Goal: Task Accomplishment & Management: Use online tool/utility

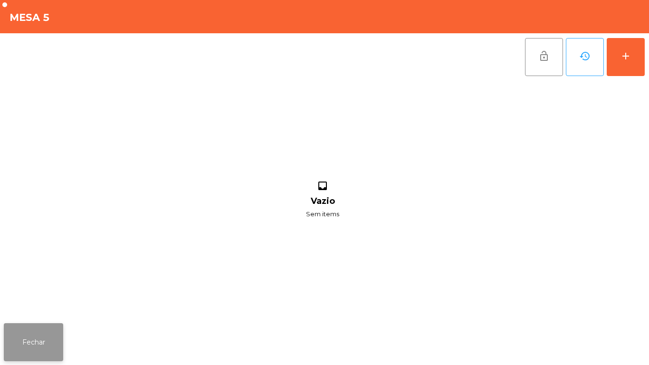
click at [45, 324] on button "Fechar" at bounding box center [33, 342] width 59 height 38
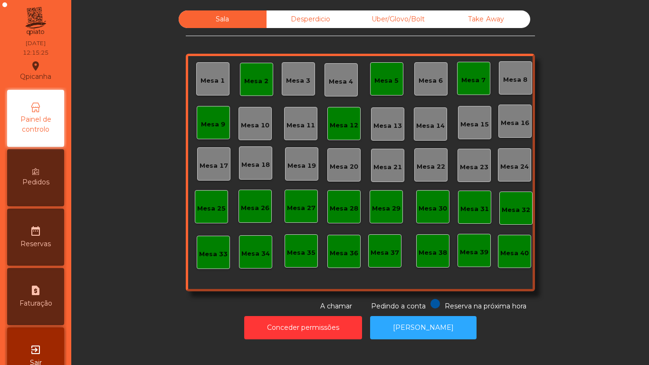
click at [385, 83] on div "Mesa 5" at bounding box center [386, 81] width 24 height 10
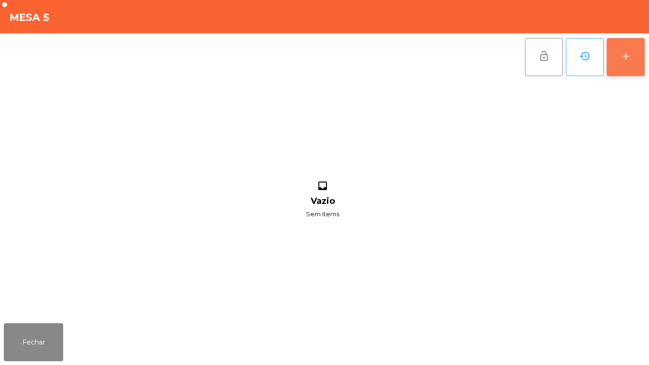
click at [614, 49] on button "add" at bounding box center [626, 57] width 38 height 38
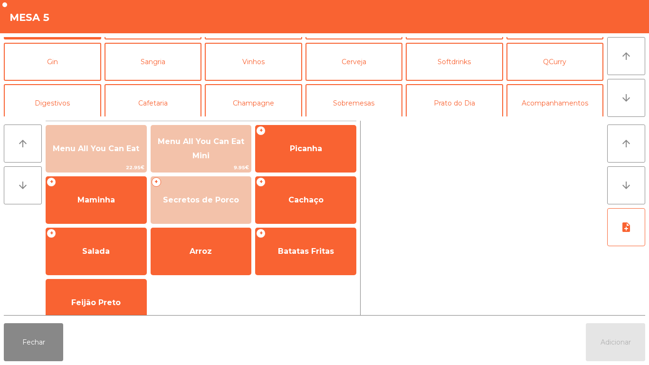
scroll to position [40, 0]
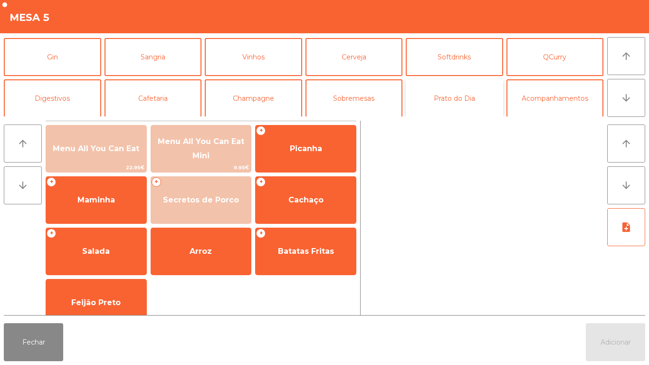
click at [454, 107] on button "Prato do Dia" at bounding box center [454, 98] width 97 height 38
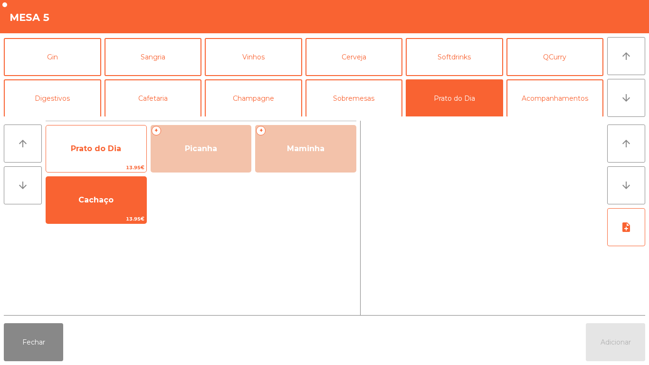
click at [107, 153] on span "Prato do Dia" at bounding box center [96, 149] width 100 height 26
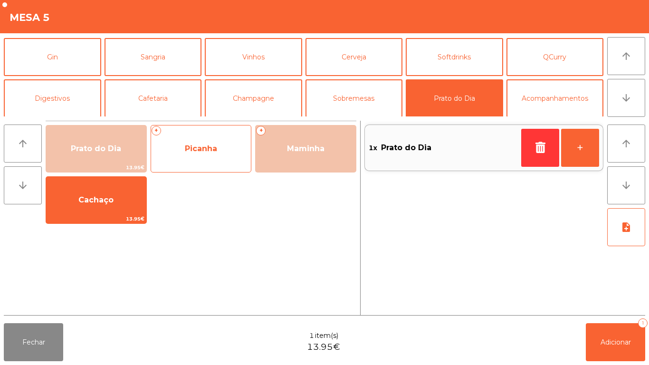
click at [211, 153] on span "Picanha" at bounding box center [201, 149] width 100 height 26
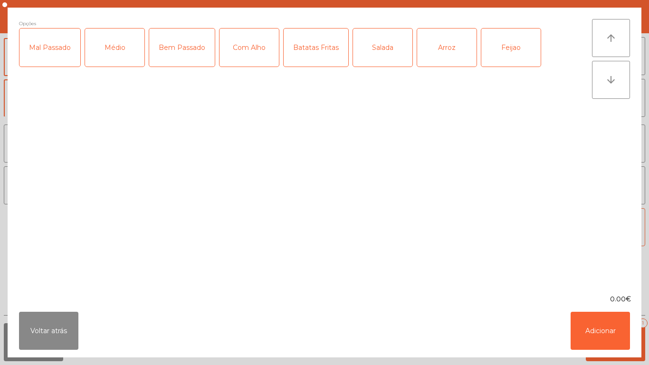
click at [124, 60] on div "Médio" at bounding box center [114, 48] width 59 height 38
click at [256, 57] on div "Com Alho" at bounding box center [248, 48] width 59 height 38
click at [324, 60] on div "Batatas Fritas" at bounding box center [316, 48] width 65 height 38
click at [444, 55] on div "Arroz" at bounding box center [446, 48] width 59 height 38
click at [511, 49] on div "Feijao" at bounding box center [510, 48] width 59 height 38
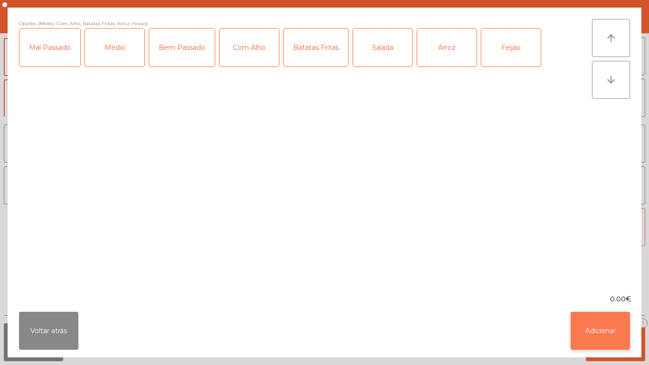
click at [596, 330] on button "Adicionar" at bounding box center [600, 331] width 59 height 38
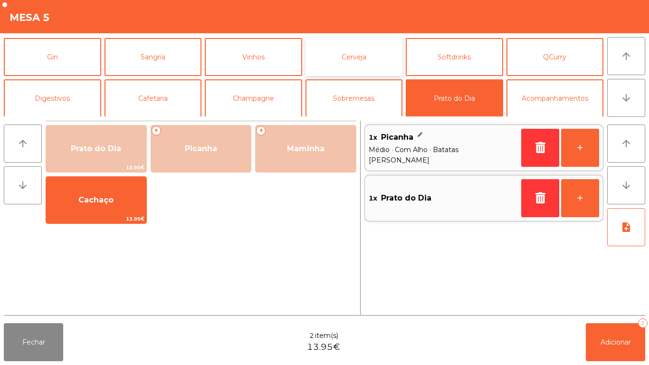
click at [356, 58] on button "Cerveja" at bounding box center [353, 57] width 97 height 38
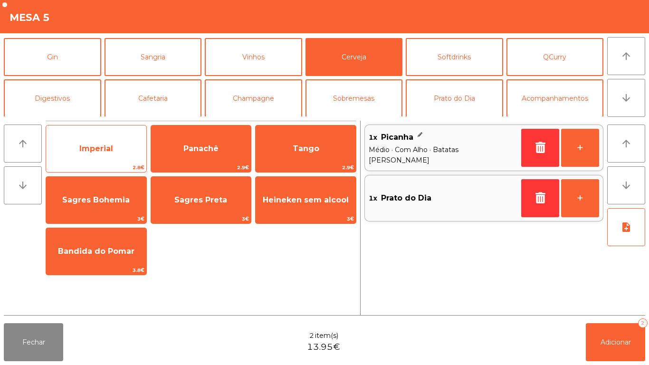
click at [105, 150] on span "Imperial" at bounding box center [96, 148] width 34 height 9
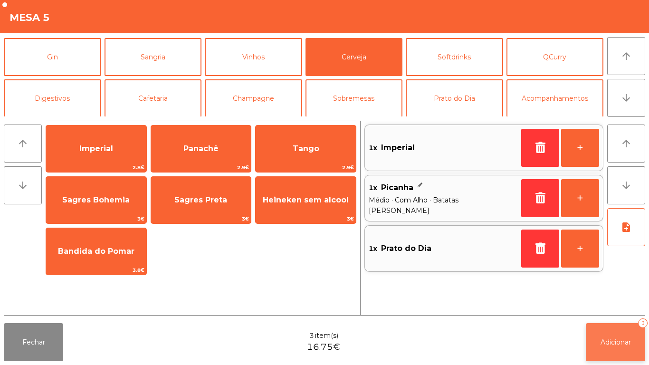
click at [604, 341] on span "Adicionar" at bounding box center [615, 342] width 30 height 9
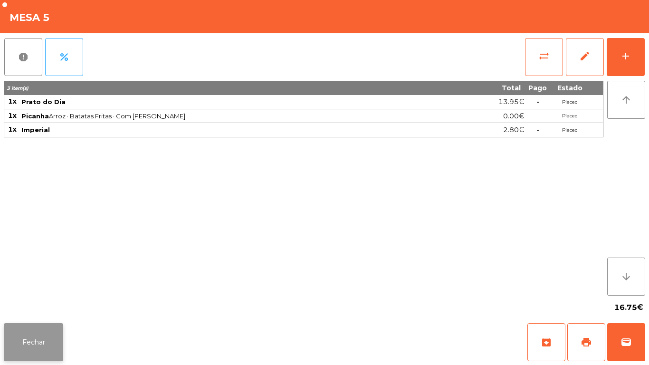
click at [55, 341] on button "Fechar" at bounding box center [33, 342] width 59 height 38
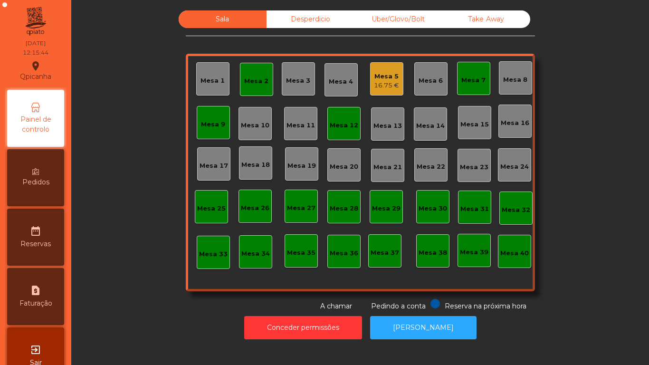
click at [59, 338] on div "exit_to_app Sair" at bounding box center [35, 355] width 57 height 57
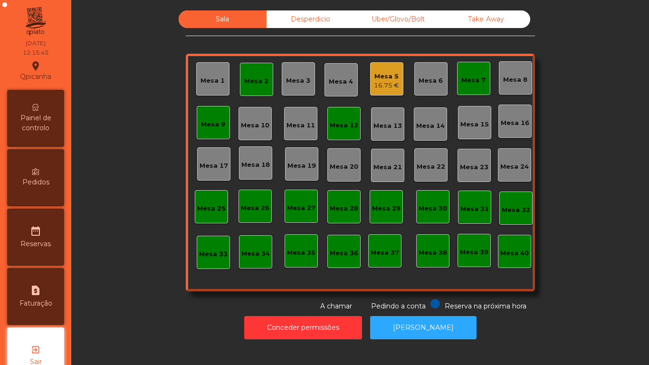
scroll to position [27, 0]
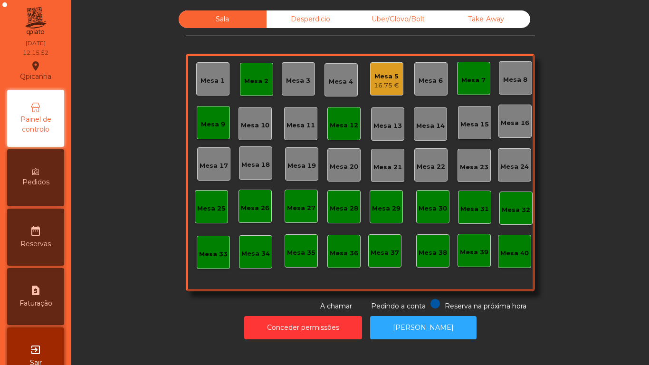
click at [249, 82] on div "Mesa 2" at bounding box center [256, 81] width 24 height 10
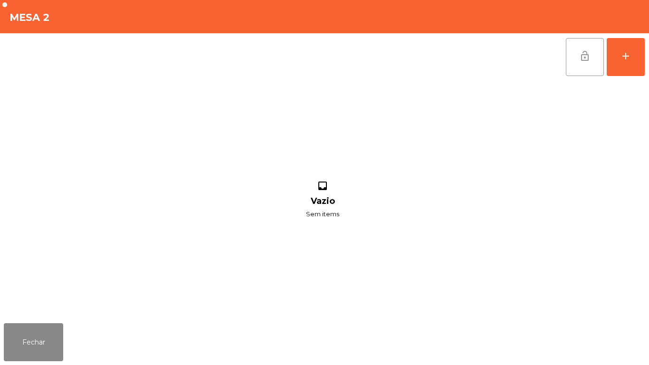
click at [583, 60] on span "lock_open" at bounding box center [584, 55] width 11 height 11
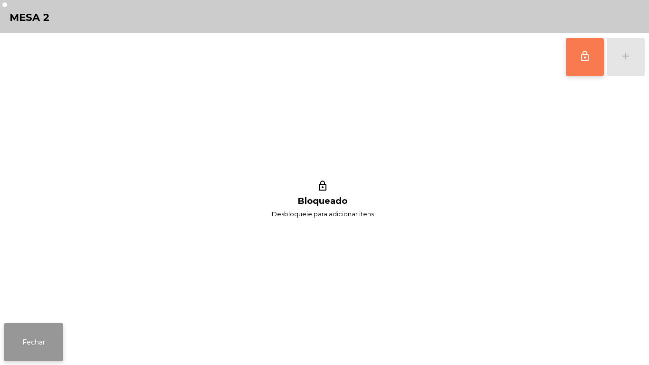
click at [47, 346] on button "Fechar" at bounding box center [33, 342] width 59 height 38
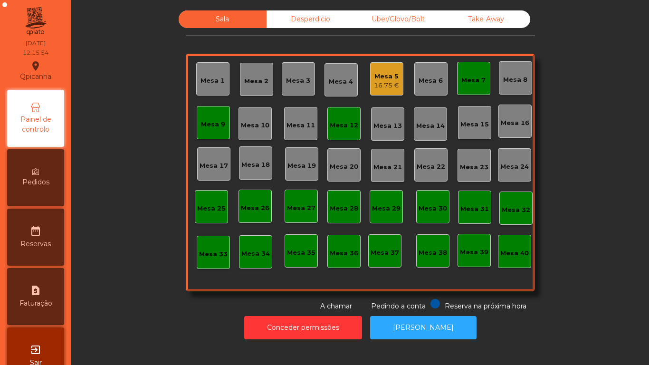
click at [462, 87] on div "Mesa 7" at bounding box center [473, 78] width 33 height 33
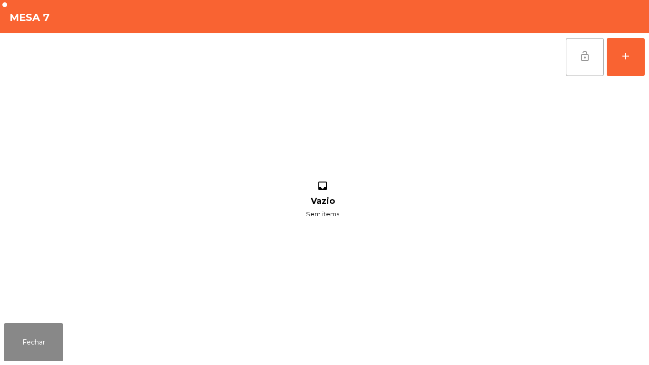
click at [585, 61] on span "lock_open" at bounding box center [584, 55] width 11 height 11
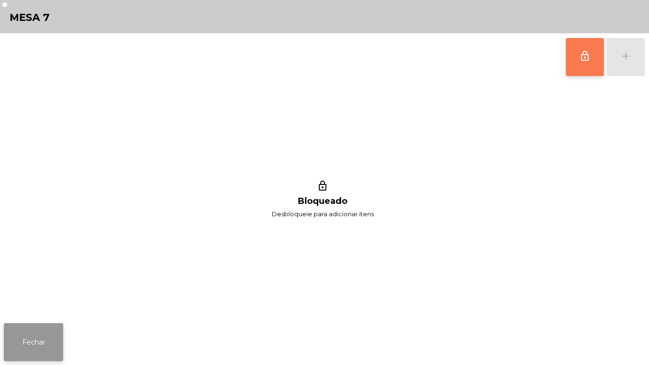
click at [31, 340] on button "Fechar" at bounding box center [33, 342] width 59 height 38
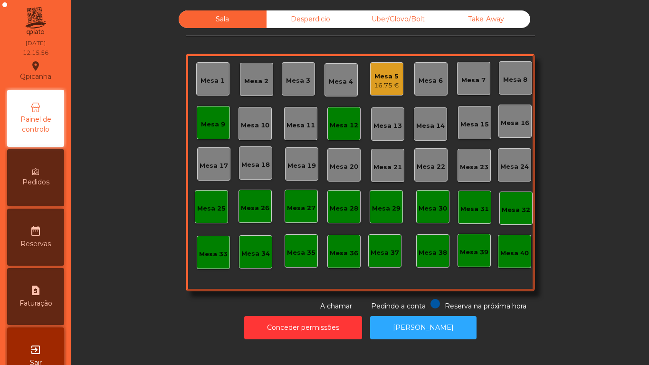
click at [211, 124] on div "Mesa 9" at bounding box center [213, 125] width 24 height 10
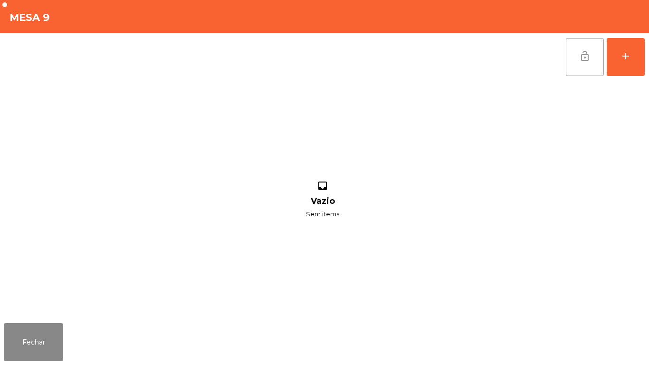
click at [578, 60] on button "lock_open" at bounding box center [585, 57] width 38 height 38
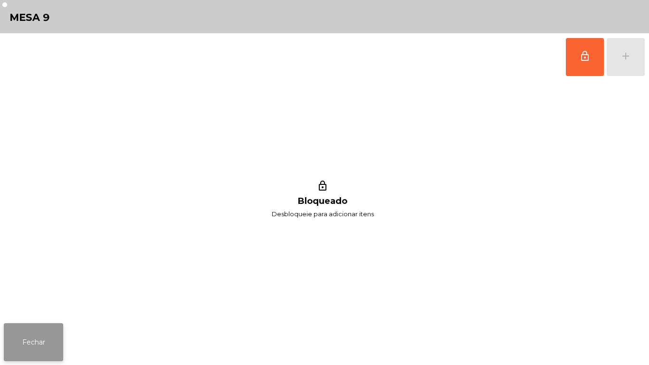
click at [41, 341] on button "Fechar" at bounding box center [33, 342] width 59 height 38
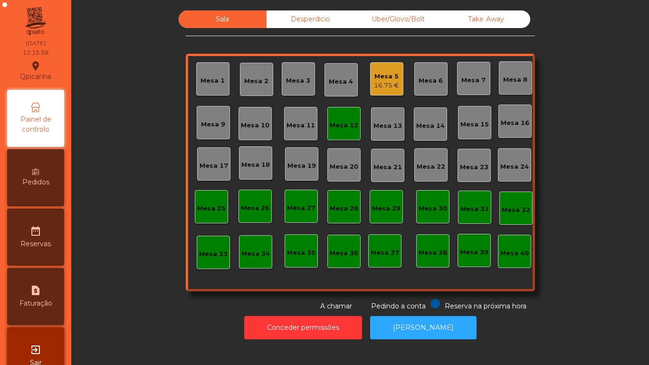
click at [344, 126] on div "Mesa 12" at bounding box center [344, 126] width 29 height 10
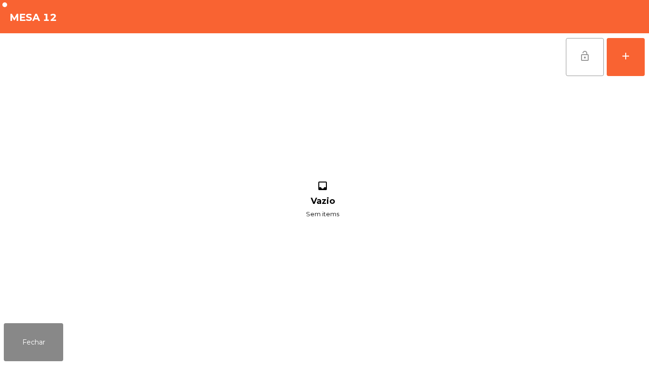
click at [567, 56] on button "lock_open" at bounding box center [585, 57] width 38 height 38
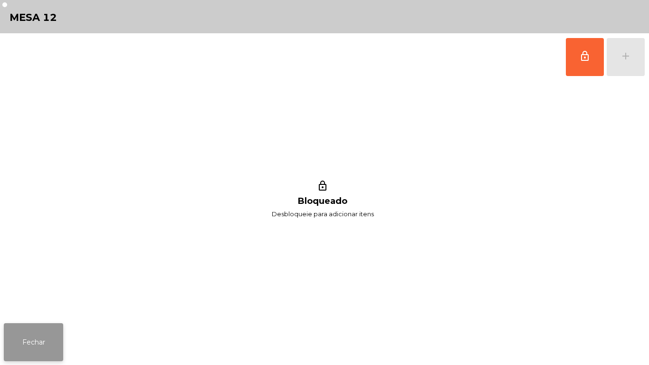
click at [38, 326] on button "Fechar" at bounding box center [33, 342] width 59 height 38
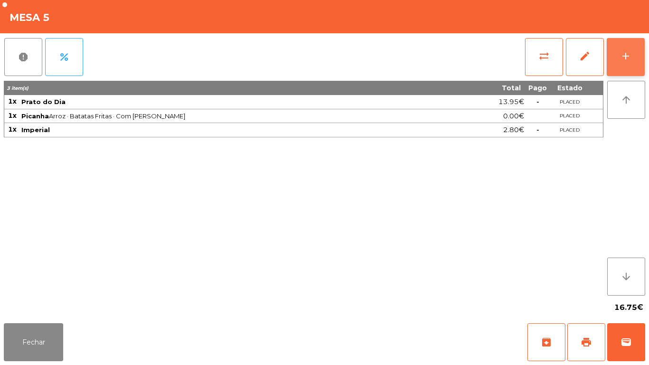
click at [621, 47] on button "add" at bounding box center [626, 57] width 38 height 38
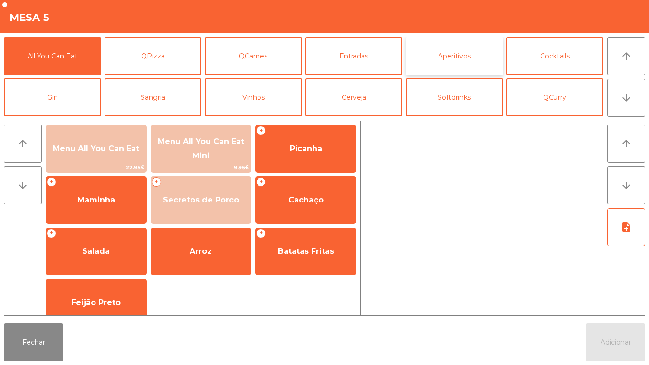
click at [445, 63] on button "Aperitivos" at bounding box center [454, 56] width 97 height 38
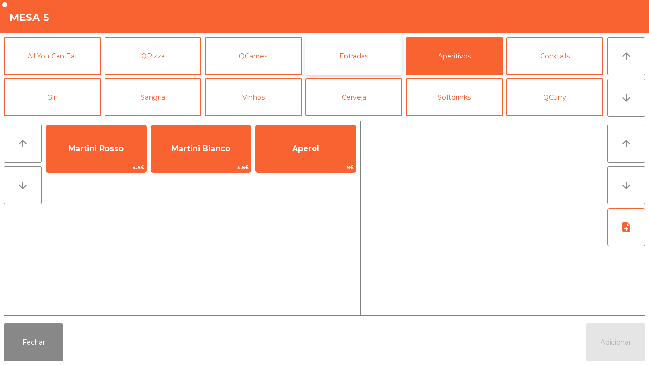
click at [359, 62] on button "Entradas" at bounding box center [353, 56] width 97 height 38
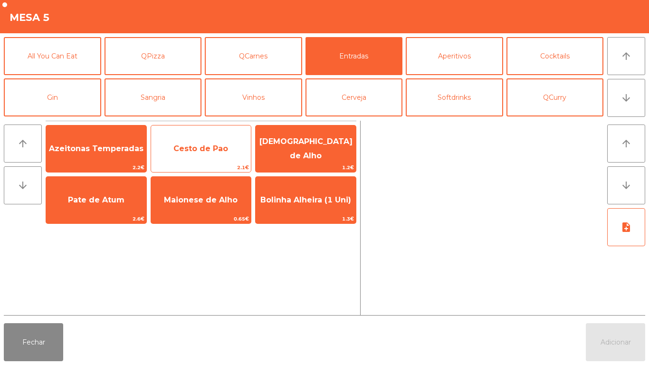
click at [202, 152] on span "Cesto de Pao" at bounding box center [200, 148] width 55 height 9
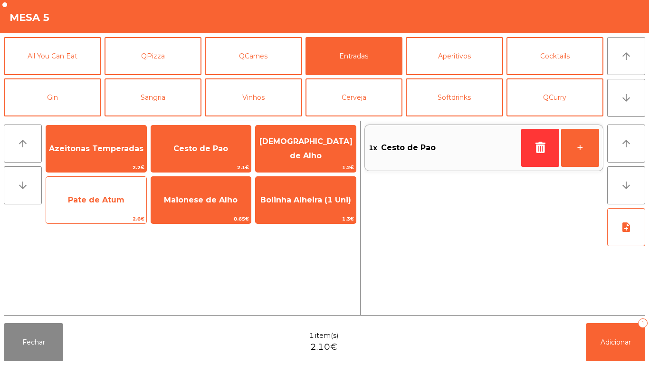
click at [107, 204] on span "Pate de Atum" at bounding box center [96, 200] width 100 height 26
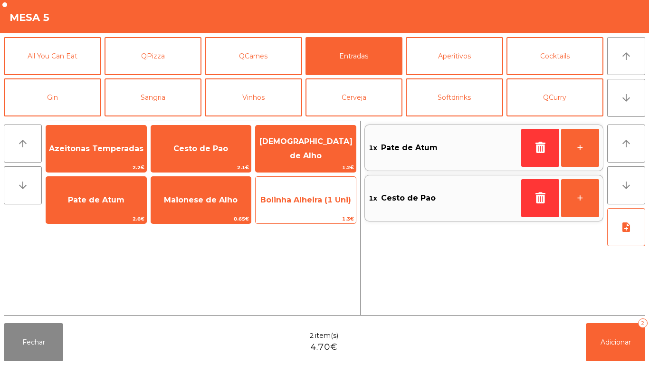
click at [302, 212] on span "Bolinha Alheira (1 Uni)" at bounding box center [306, 200] width 100 height 26
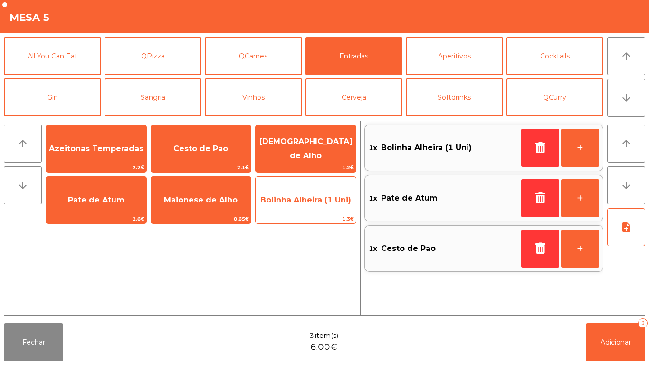
click at [305, 205] on span "Bolinha Alheira (1 Uni)" at bounding box center [306, 200] width 100 height 26
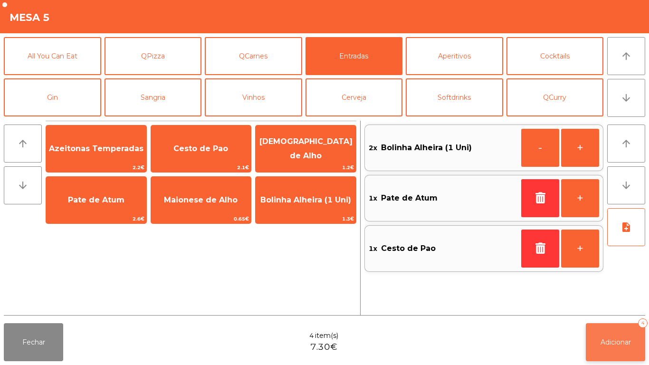
click at [599, 337] on button "Adicionar 4" at bounding box center [615, 342] width 59 height 38
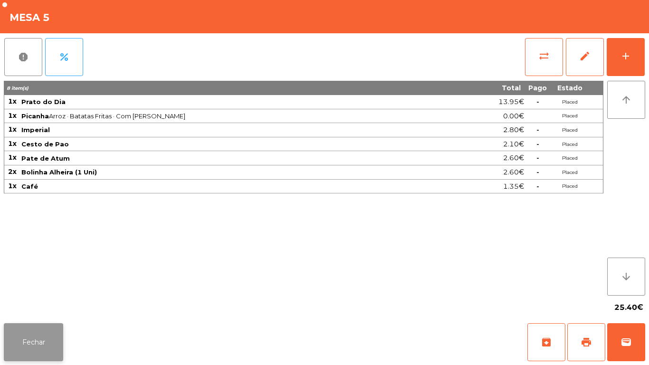
click at [31, 333] on button "Fechar" at bounding box center [33, 342] width 59 height 38
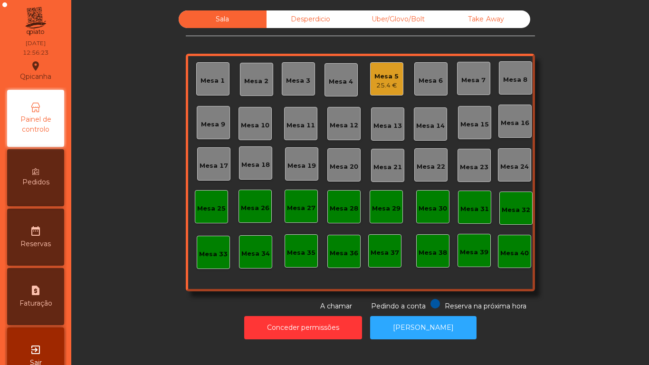
click at [510, 118] on div "Mesa 16" at bounding box center [515, 123] width 29 height 10
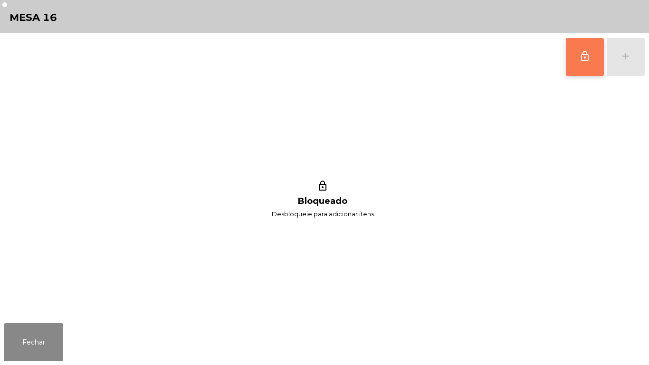
click at [575, 56] on button "lock_outline" at bounding box center [585, 57] width 38 height 38
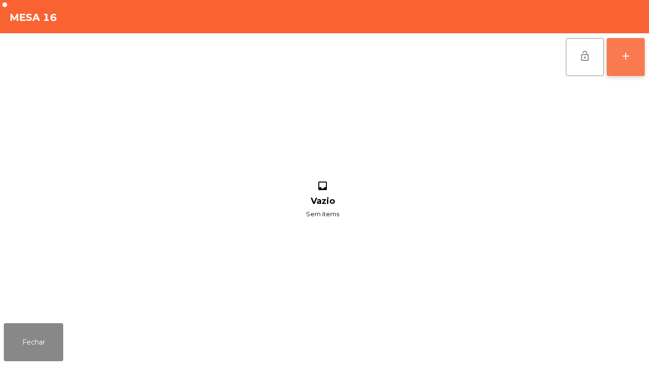
click at [619, 53] on button "add" at bounding box center [626, 57] width 38 height 38
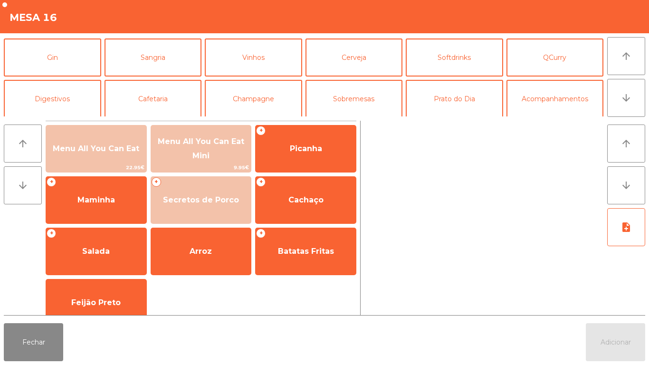
scroll to position [57, 0]
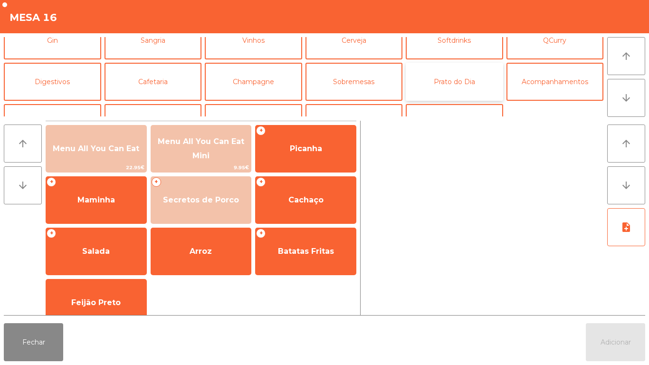
click at [441, 83] on button "Prato do Dia" at bounding box center [454, 82] width 97 height 38
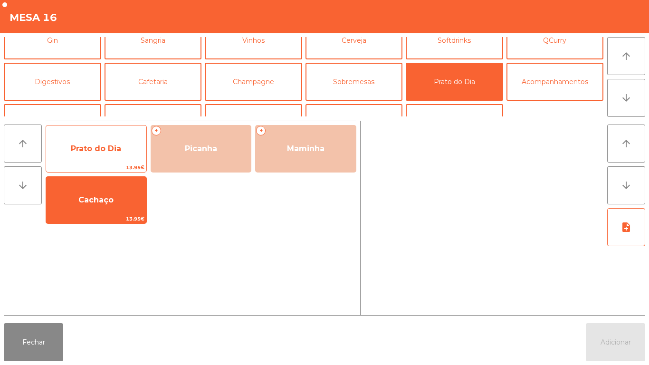
click at [97, 153] on span "Prato do Dia" at bounding box center [96, 149] width 100 height 26
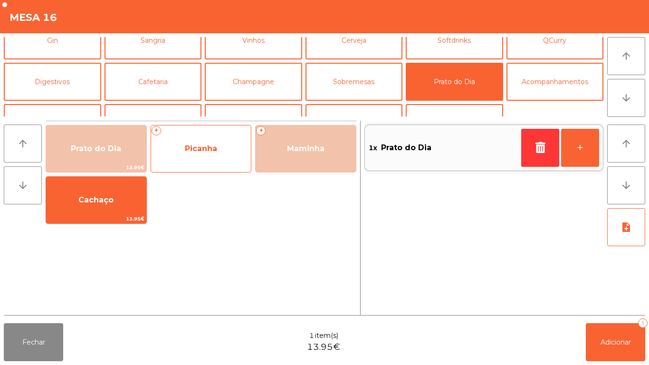
click at [201, 149] on span "Picanha" at bounding box center [201, 148] width 32 height 9
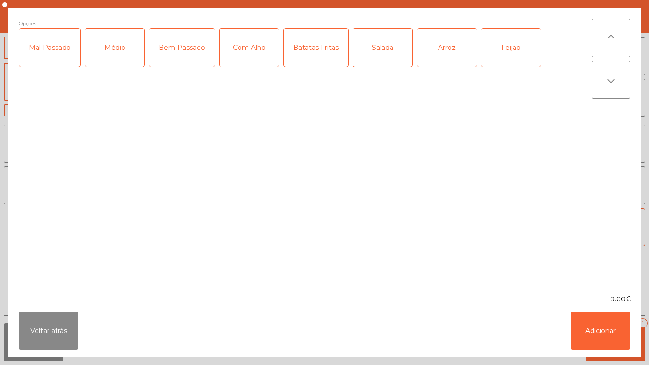
click at [118, 56] on div "Médio" at bounding box center [114, 48] width 59 height 38
click at [307, 62] on div "Batatas Fritas" at bounding box center [316, 48] width 65 height 38
click at [591, 317] on button "Adicionar" at bounding box center [600, 331] width 59 height 38
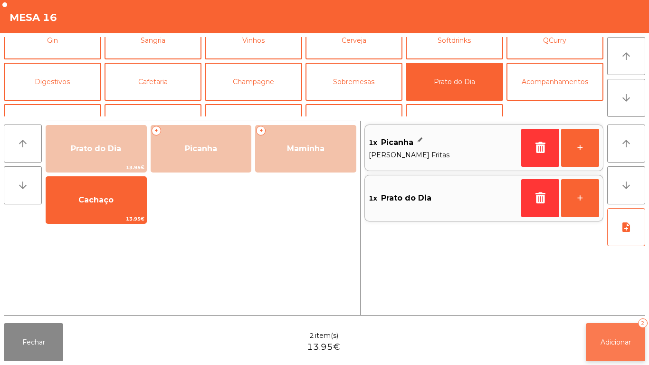
click at [613, 340] on span "Adicionar" at bounding box center [615, 342] width 30 height 9
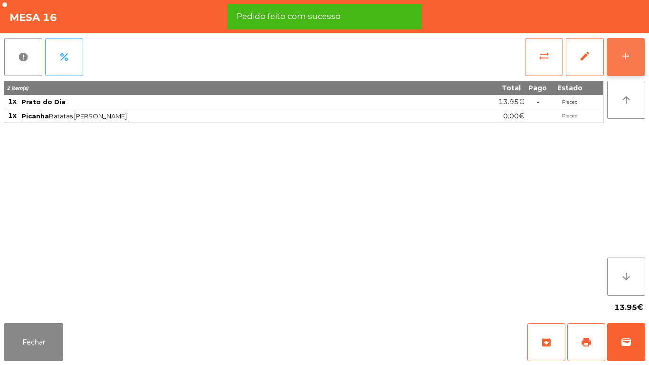
click at [620, 58] on div "add" at bounding box center [625, 55] width 11 height 11
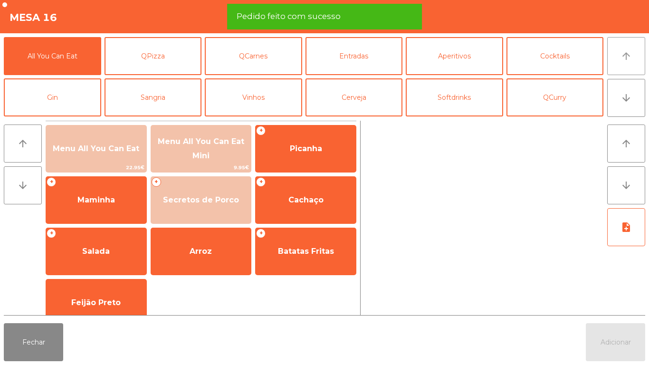
click at [619, 63] on button "arrow_upward" at bounding box center [626, 56] width 38 height 38
click at [553, 63] on button "Cocktails" at bounding box center [554, 56] width 97 height 38
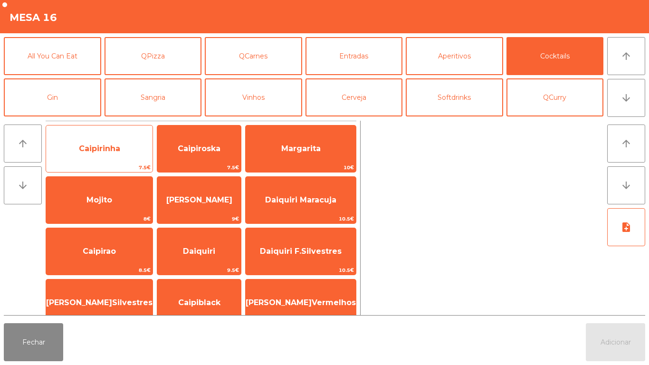
click at [97, 153] on span "Caipirinha" at bounding box center [99, 149] width 106 height 26
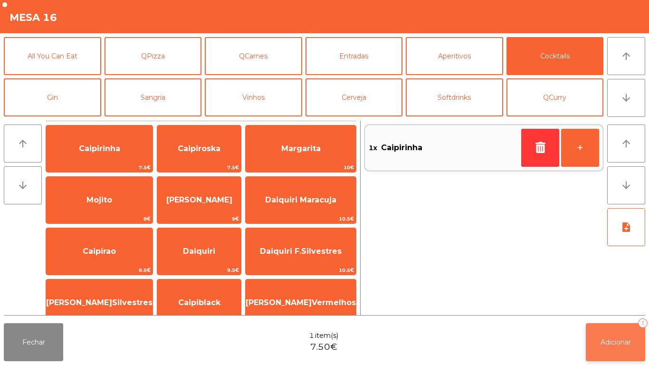
click at [612, 336] on button "Adicionar 1" at bounding box center [615, 342] width 59 height 38
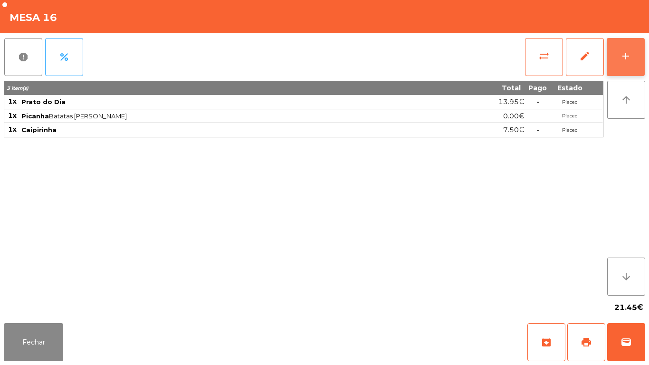
click at [622, 59] on div "add" at bounding box center [625, 55] width 11 height 11
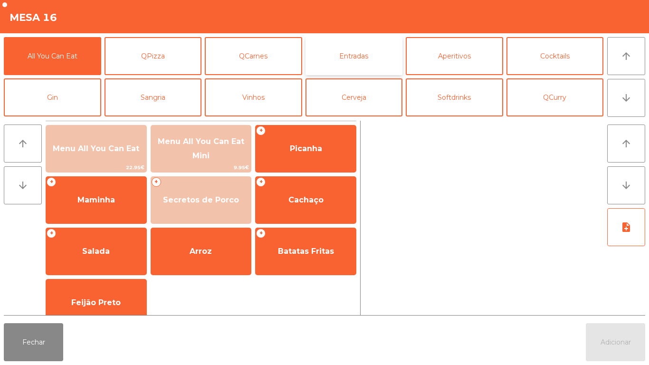
click at [351, 58] on button "Entradas" at bounding box center [353, 56] width 97 height 38
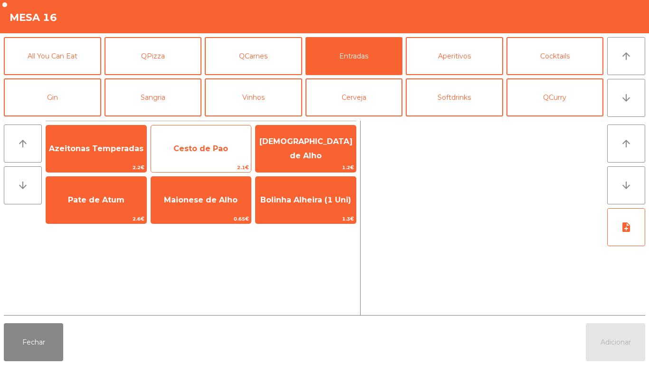
click at [203, 155] on span "Cesto de Pao" at bounding box center [201, 149] width 100 height 26
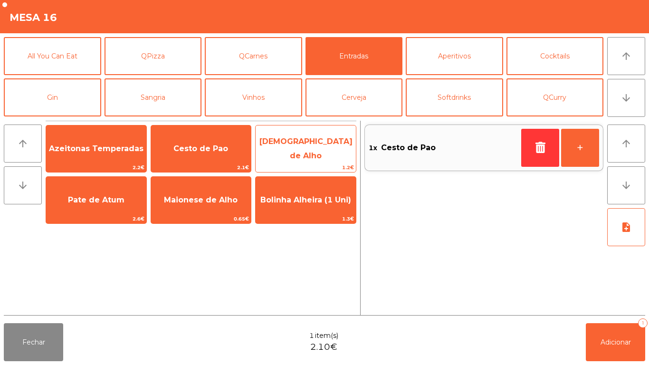
click at [309, 154] on span "[DEMOGRAPHIC_DATA] de Alho" at bounding box center [306, 149] width 100 height 40
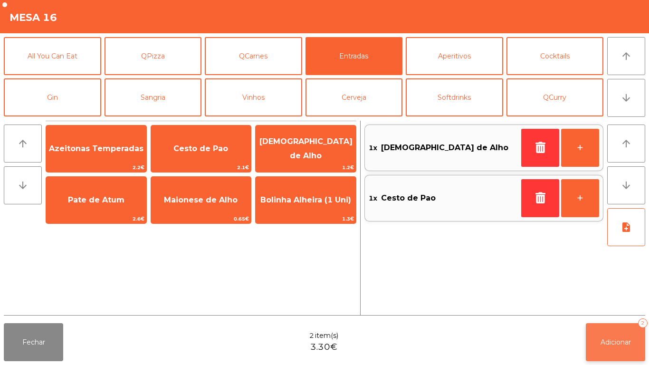
click at [612, 350] on button "Adicionar 2" at bounding box center [615, 342] width 59 height 38
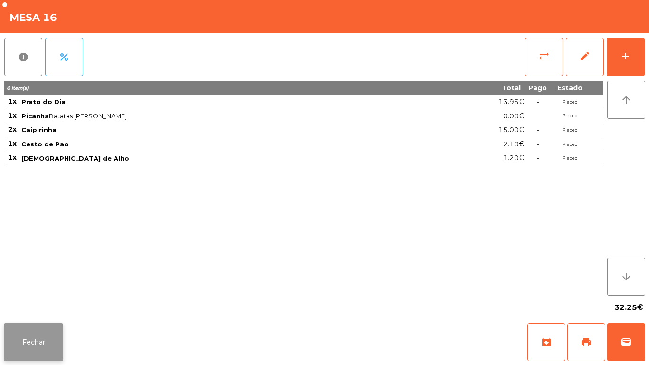
click at [36, 334] on button "Fechar" at bounding box center [33, 342] width 59 height 38
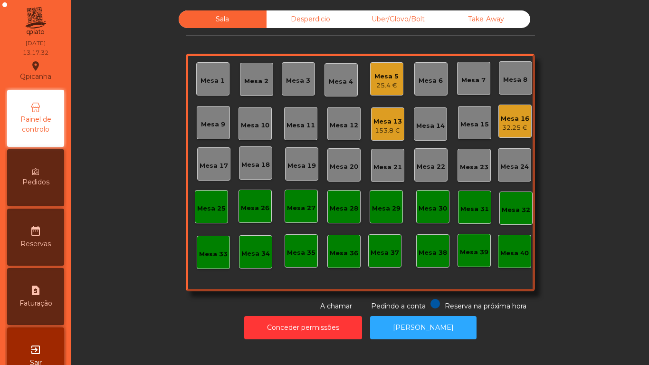
click at [382, 121] on div "Mesa 13" at bounding box center [387, 122] width 29 height 10
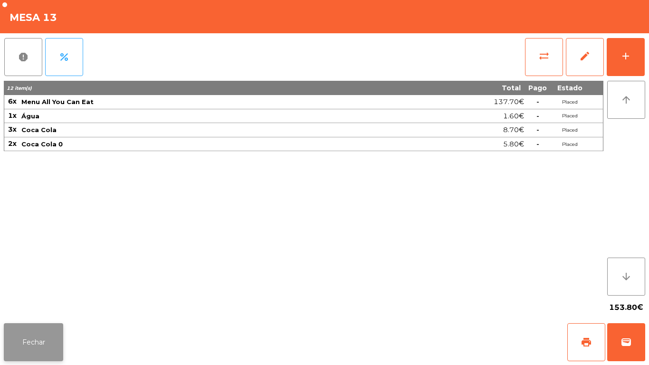
click at [39, 353] on button "Fechar" at bounding box center [33, 342] width 59 height 38
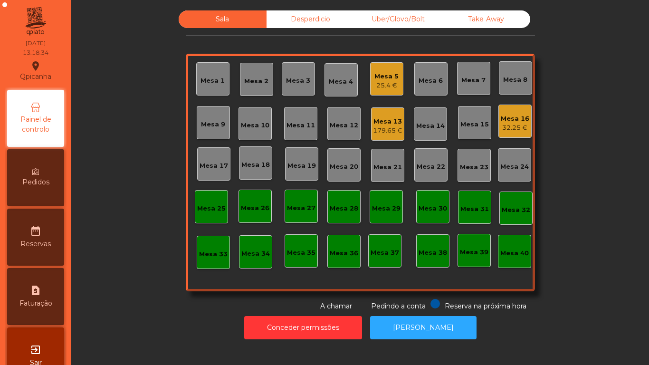
click at [373, 118] on div "Mesa 13" at bounding box center [387, 122] width 29 height 10
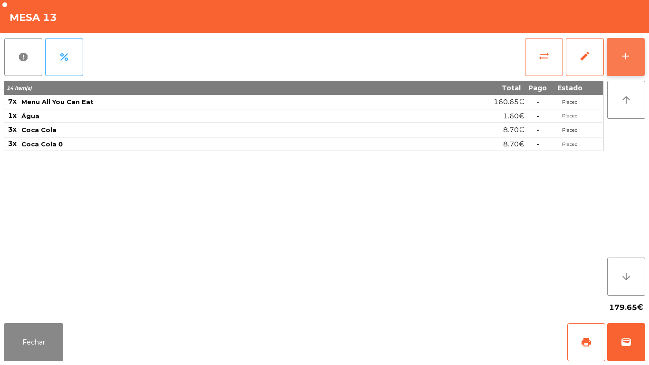
click at [622, 46] on button "add" at bounding box center [626, 57] width 38 height 38
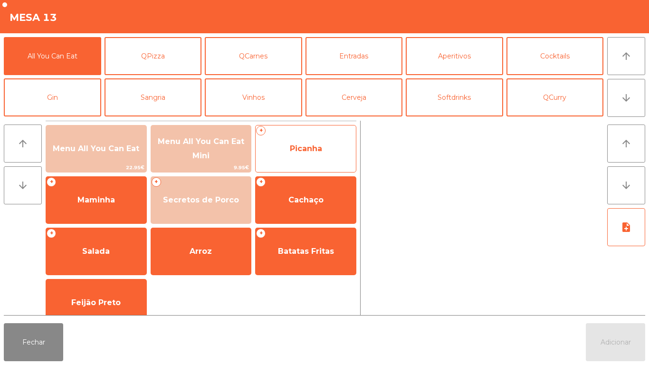
click at [297, 141] on span "Picanha" at bounding box center [306, 149] width 100 height 26
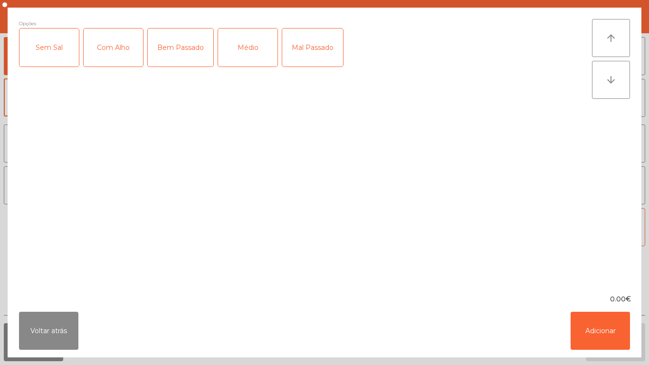
click at [259, 47] on div "Médio" at bounding box center [247, 48] width 59 height 38
click at [121, 45] on div "Com Alho" at bounding box center [113, 48] width 59 height 38
click at [592, 331] on button "Adicionar" at bounding box center [600, 331] width 59 height 38
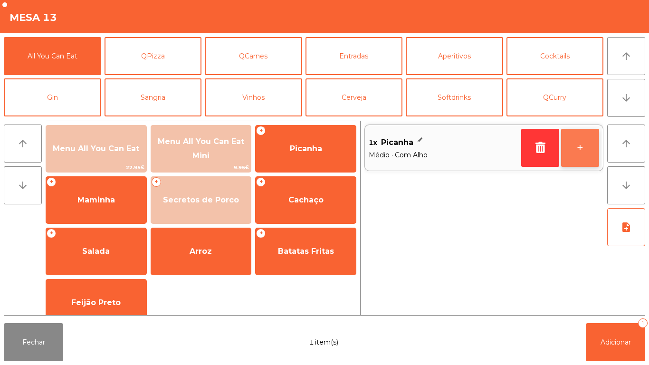
click at [575, 145] on button "+" at bounding box center [580, 148] width 38 height 38
click at [574, 147] on button "+" at bounding box center [580, 148] width 38 height 38
click at [570, 150] on button "+" at bounding box center [580, 148] width 38 height 38
click at [577, 149] on button "+" at bounding box center [580, 148] width 38 height 38
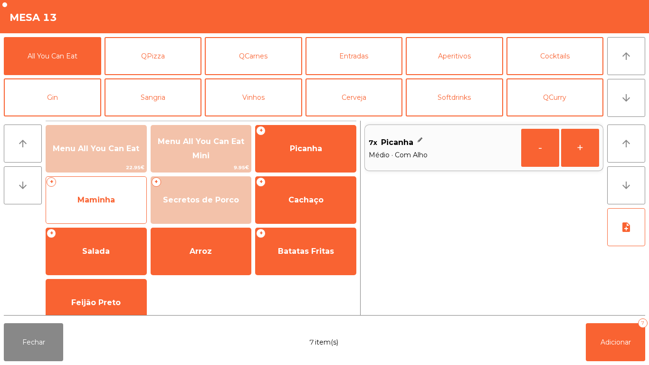
click at [105, 210] on span "Maminha" at bounding box center [96, 200] width 100 height 26
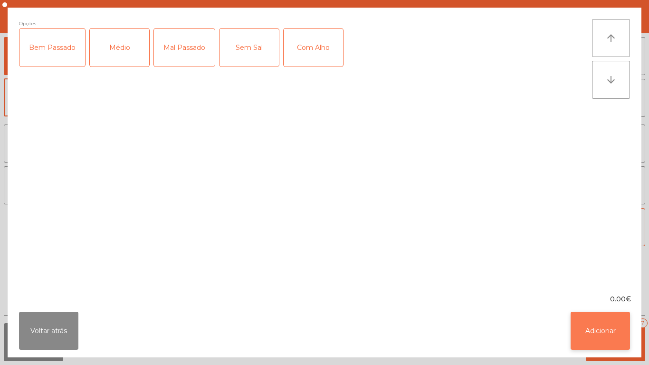
click at [596, 327] on button "Adicionar" at bounding box center [600, 331] width 59 height 38
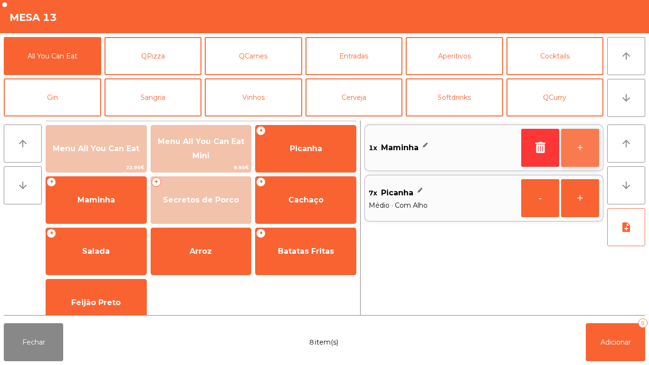
click at [567, 151] on button "+" at bounding box center [580, 148] width 38 height 38
click at [565, 146] on button "+" at bounding box center [580, 148] width 38 height 38
click at [569, 140] on button "+" at bounding box center [580, 148] width 38 height 38
click at [565, 147] on button "+" at bounding box center [580, 148] width 38 height 38
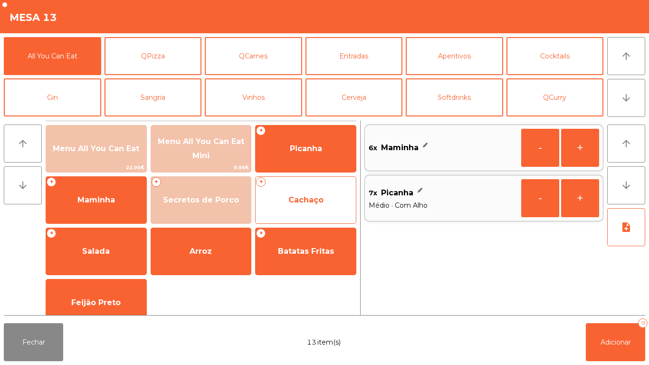
click at [309, 205] on span "Cachaço" at bounding box center [306, 200] width 100 height 26
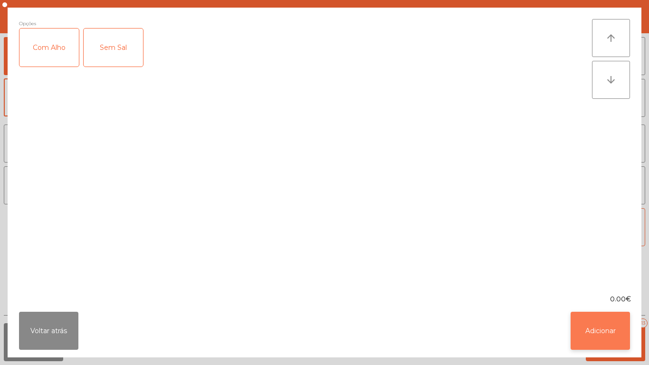
click at [591, 332] on button "Adicionar" at bounding box center [600, 331] width 59 height 38
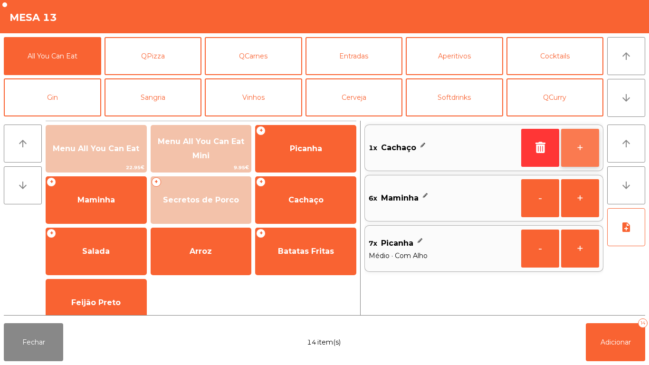
click at [562, 146] on button "+" at bounding box center [580, 148] width 38 height 38
click at [565, 144] on button "+" at bounding box center [580, 148] width 38 height 38
click at [570, 138] on button "+" at bounding box center [580, 148] width 38 height 38
click at [567, 144] on button "+" at bounding box center [580, 148] width 38 height 38
click at [571, 149] on button "+" at bounding box center [580, 148] width 38 height 38
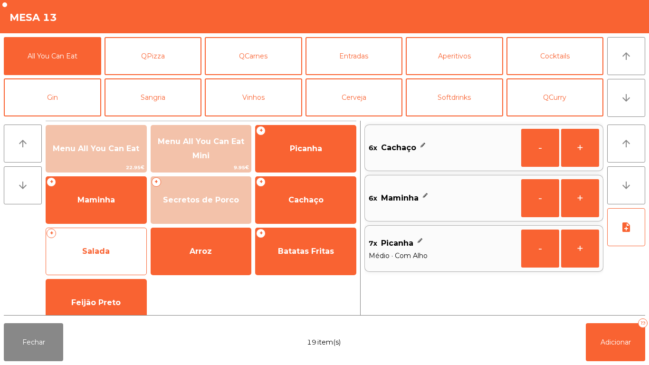
click at [103, 254] on span "Salada" at bounding box center [96, 251] width 28 height 9
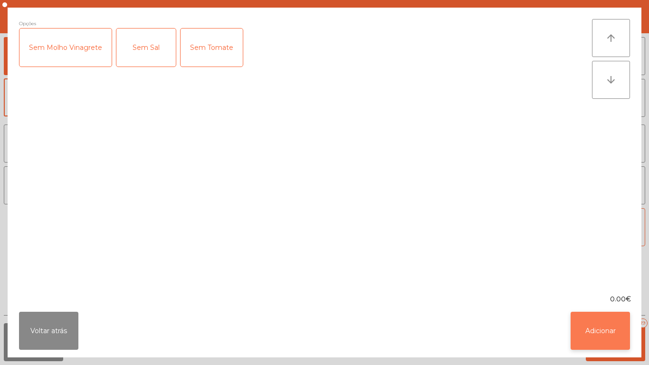
click at [589, 334] on button "Adicionar" at bounding box center [600, 331] width 59 height 38
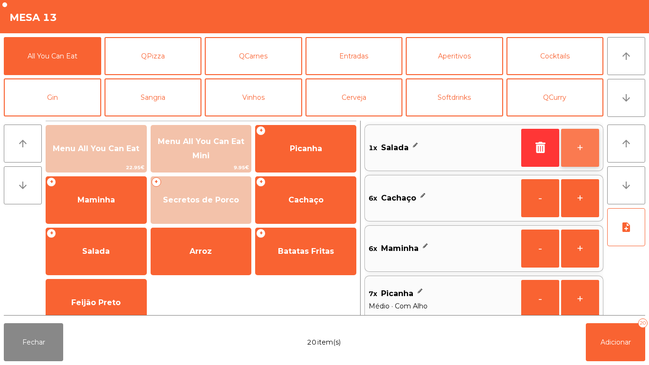
click at [572, 150] on button "+" at bounding box center [580, 148] width 38 height 38
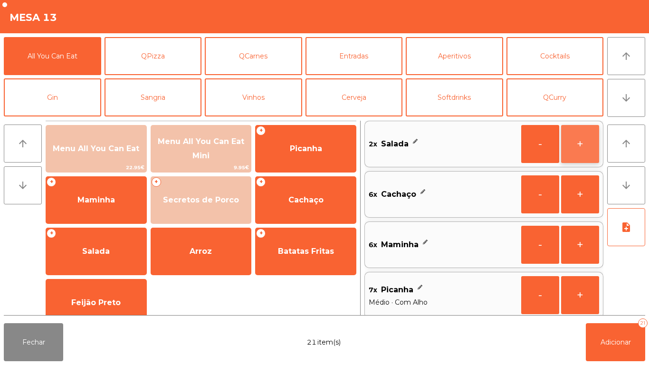
click at [569, 143] on button "+" at bounding box center [580, 144] width 38 height 38
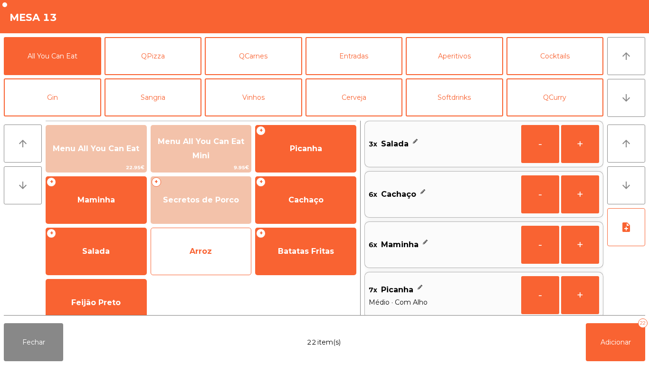
click at [214, 256] on span "Arroz" at bounding box center [201, 251] width 100 height 26
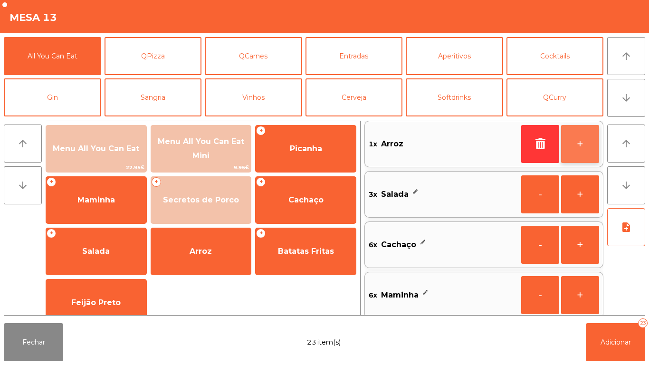
click at [566, 143] on button "+" at bounding box center [580, 144] width 38 height 38
click at [564, 136] on button "+" at bounding box center [580, 144] width 38 height 38
click at [566, 132] on button "+" at bounding box center [580, 144] width 38 height 38
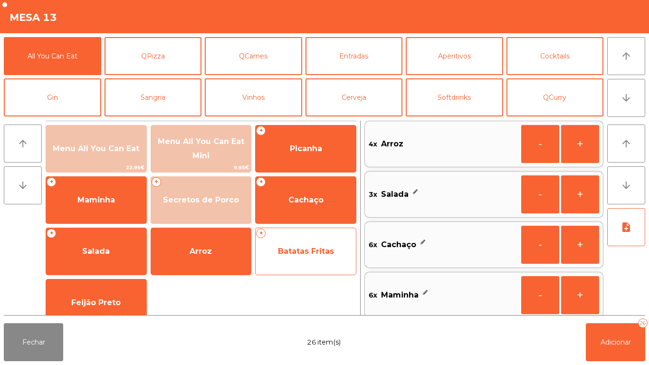
click at [312, 258] on span "Batatas Fritas" at bounding box center [306, 251] width 100 height 26
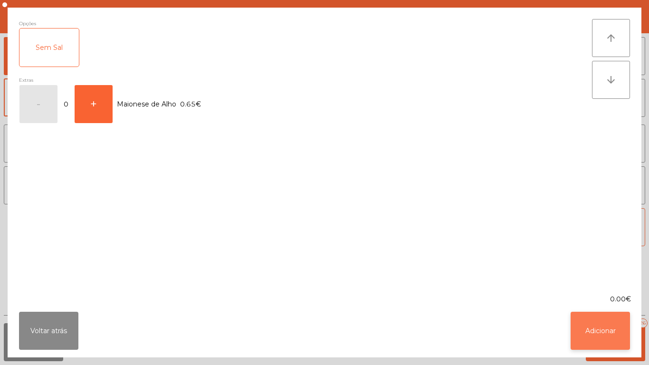
click at [600, 334] on button "Adicionar" at bounding box center [600, 331] width 59 height 38
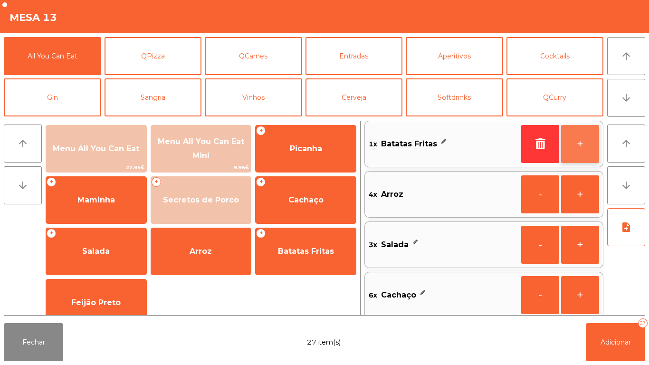
click at [573, 157] on button "+" at bounding box center [580, 144] width 38 height 38
click at [569, 151] on button "+" at bounding box center [580, 144] width 38 height 38
click at [571, 148] on button "+" at bounding box center [580, 144] width 38 height 38
click at [578, 142] on button "+" at bounding box center [580, 144] width 38 height 38
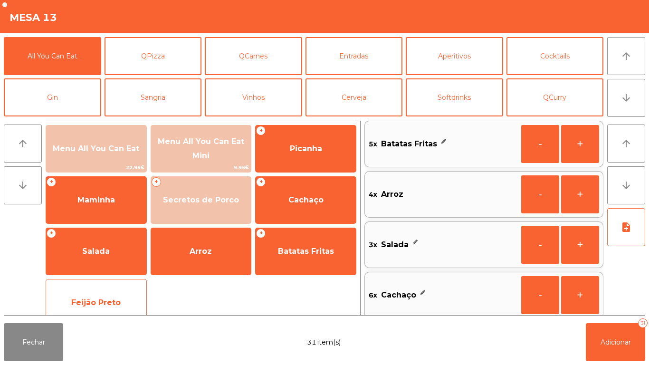
click at [114, 305] on span "Feijão Preto" at bounding box center [95, 302] width 49 height 9
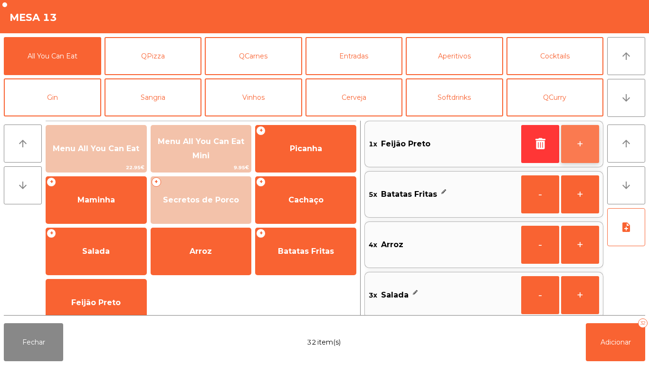
click at [572, 146] on button "+" at bounding box center [580, 144] width 38 height 38
click at [576, 143] on button "+" at bounding box center [580, 144] width 38 height 38
click at [573, 151] on button "+" at bounding box center [580, 144] width 38 height 38
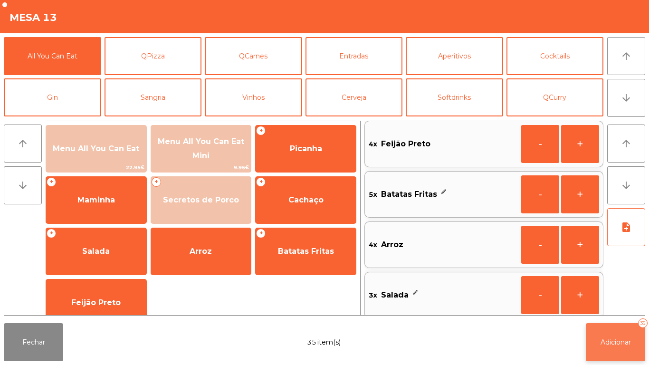
click at [616, 340] on span "Adicionar" at bounding box center [615, 342] width 30 height 9
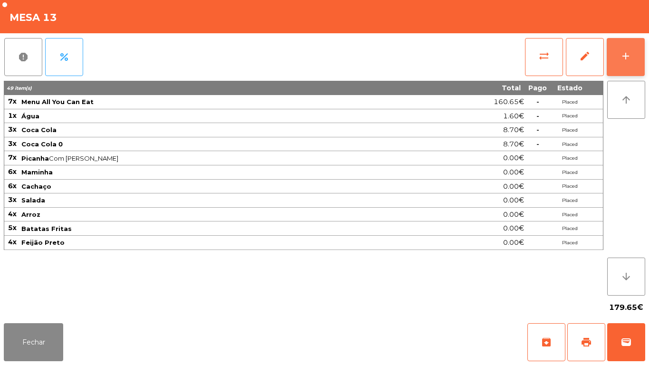
click at [617, 50] on button "add" at bounding box center [626, 57] width 38 height 38
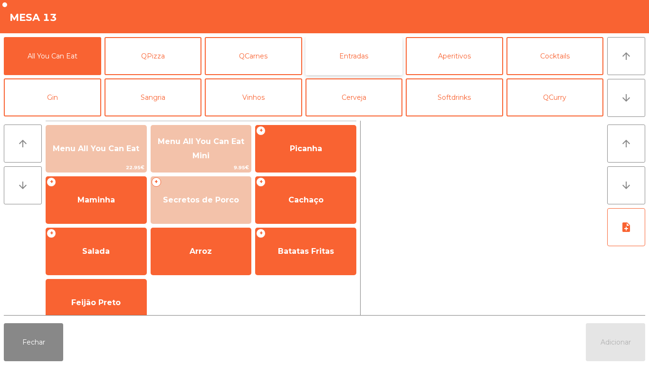
click at [342, 62] on button "Entradas" at bounding box center [353, 56] width 97 height 38
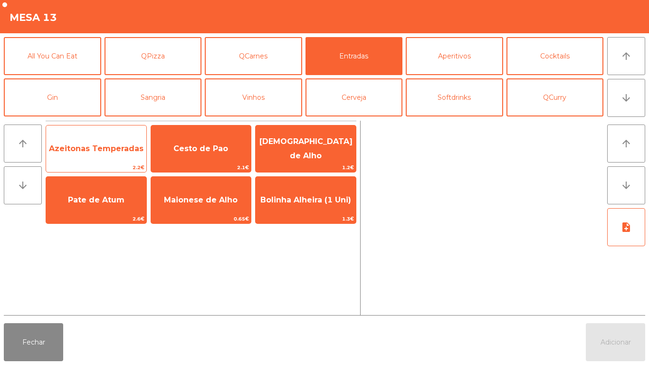
click at [97, 156] on span "Azeitonas Temperadas" at bounding box center [96, 149] width 100 height 26
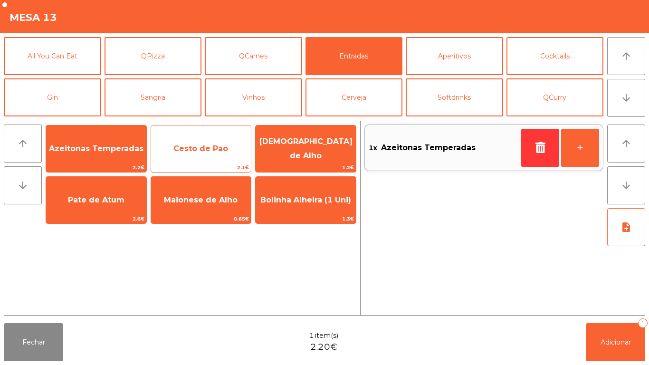
click at [192, 145] on span "Cesto de Pao" at bounding box center [200, 148] width 55 height 9
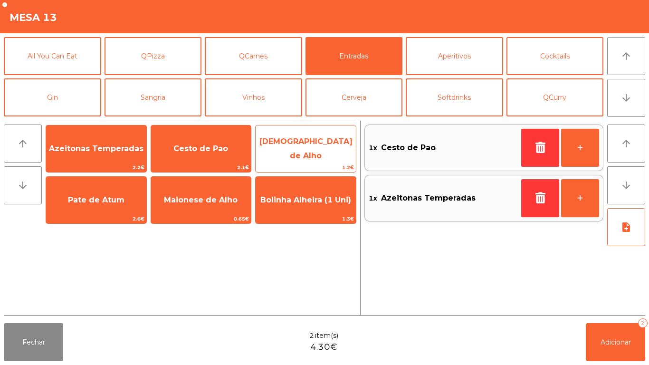
click at [295, 145] on span "[DEMOGRAPHIC_DATA] de Alho" at bounding box center [305, 148] width 93 height 23
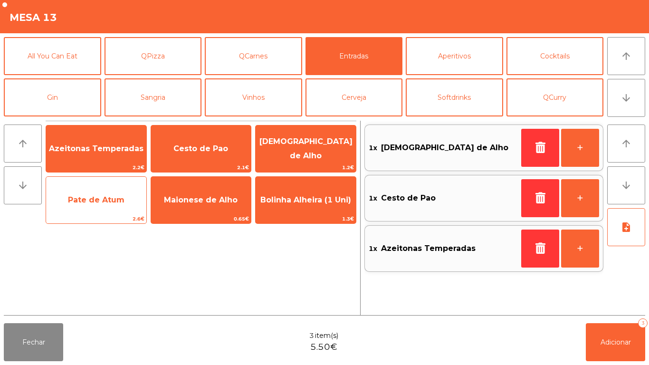
click at [97, 196] on span "Pate de Atum" at bounding box center [96, 199] width 57 height 9
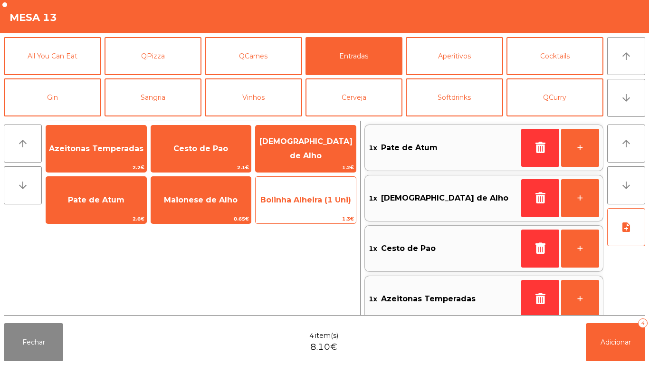
click at [298, 205] on span "Bolinha Alheira (1 Uni)" at bounding box center [306, 200] width 100 height 26
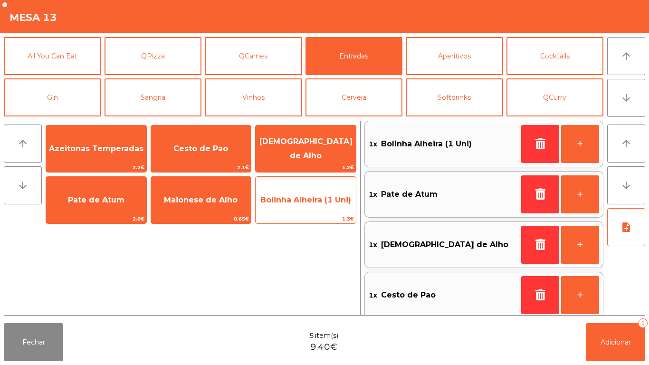
click at [309, 206] on span "Bolinha Alheira (1 Uni)" at bounding box center [306, 200] width 100 height 26
click at [309, 205] on span "Bolinha Alheira (1 Uni)" at bounding box center [306, 200] width 100 height 26
click at [308, 199] on span "Bolinha Alheira (1 Uni)" at bounding box center [305, 199] width 91 height 9
click at [307, 198] on span "Bolinha Alheira (1 Uni)" at bounding box center [305, 199] width 91 height 9
click at [311, 197] on span "Bolinha Alheira (1 Uni)" at bounding box center [305, 199] width 91 height 9
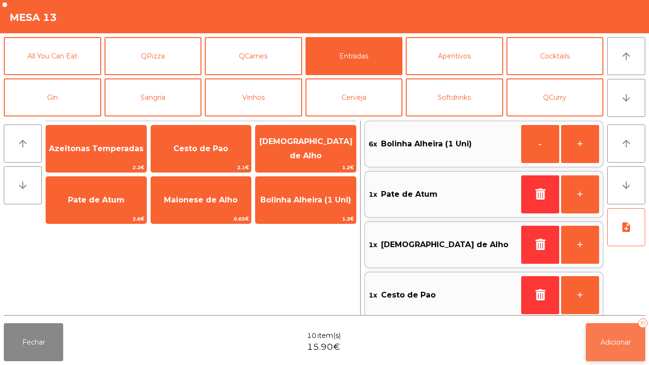
click at [619, 343] on span "Adicionar" at bounding box center [615, 342] width 30 height 9
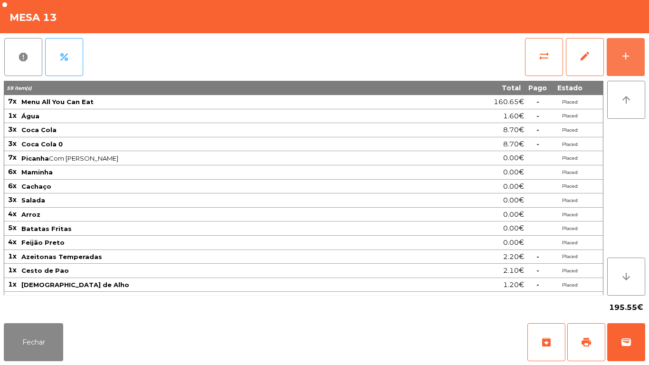
scroll to position [25, 0]
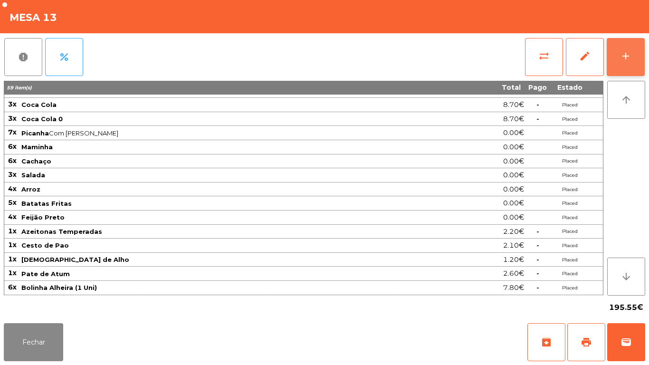
click at [616, 45] on button "add" at bounding box center [626, 57] width 38 height 38
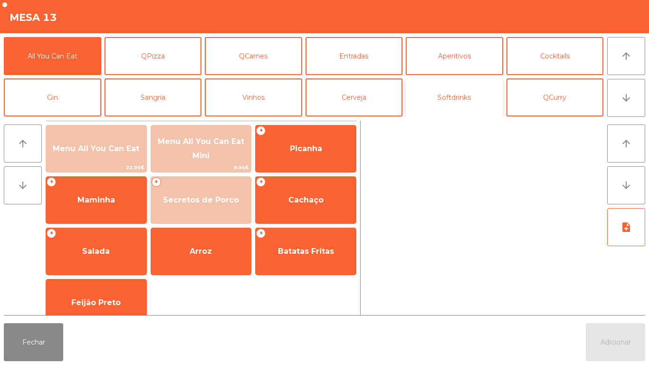
click at [454, 102] on button "Softdrinks" at bounding box center [454, 97] width 97 height 38
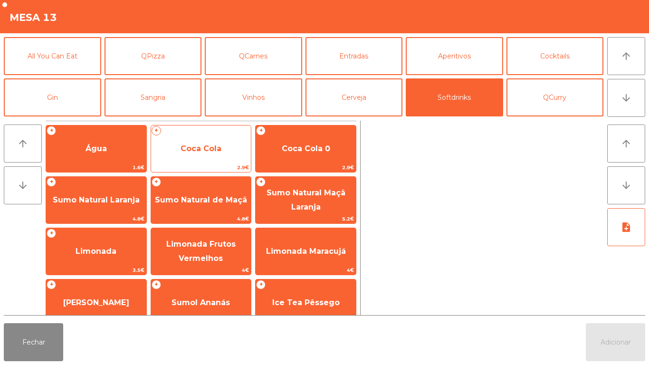
click at [212, 161] on span "Coca Cola" at bounding box center [201, 149] width 100 height 26
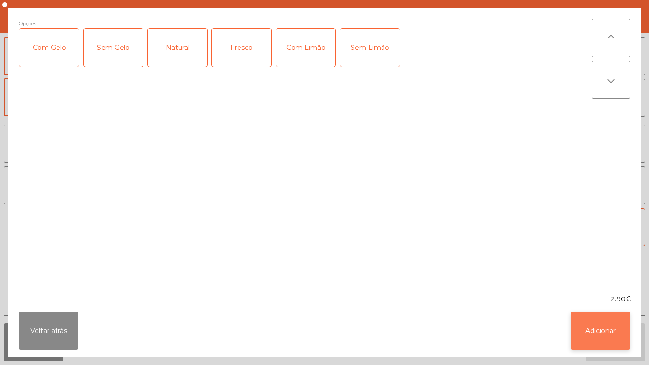
click at [585, 322] on button "Adicionar" at bounding box center [600, 331] width 59 height 38
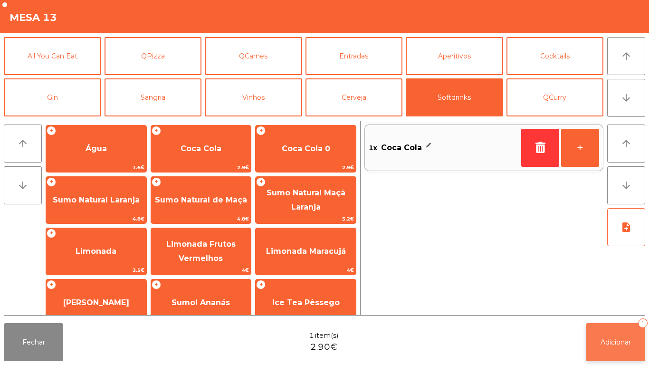
click at [613, 340] on span "Adicionar" at bounding box center [615, 342] width 30 height 9
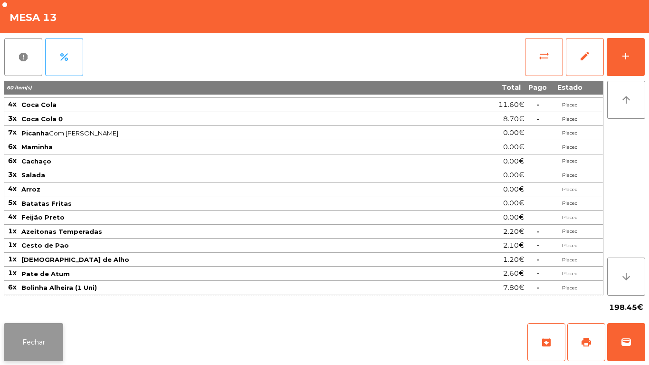
click at [33, 333] on button "Fechar" at bounding box center [33, 342] width 59 height 38
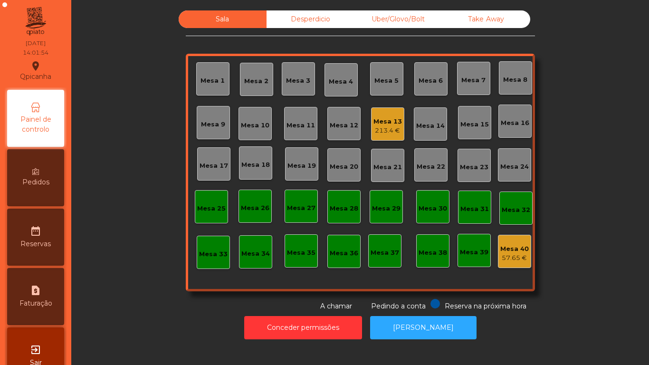
scroll to position [27, 0]
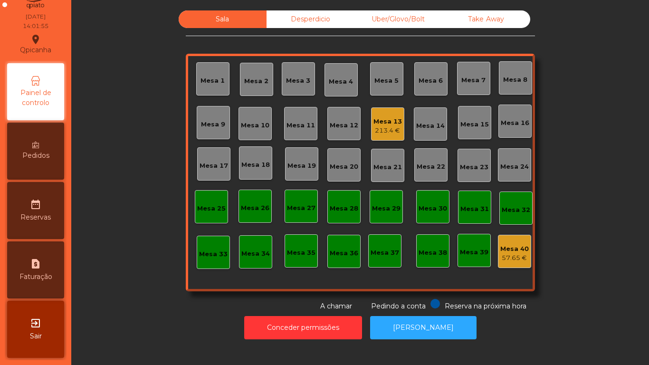
click at [40, 331] on div "exit_to_app Sair" at bounding box center [35, 329] width 57 height 57
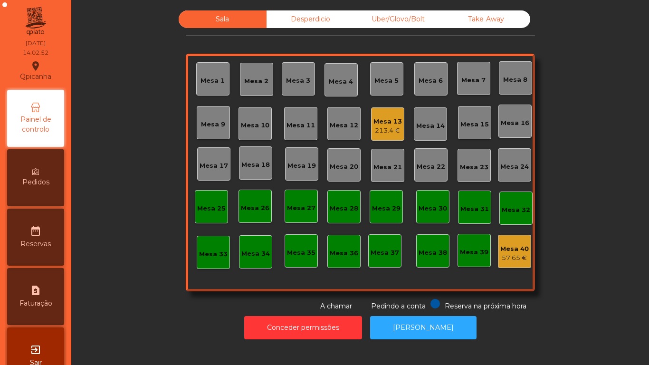
click at [388, 126] on div "213.4 €" at bounding box center [387, 131] width 29 height 10
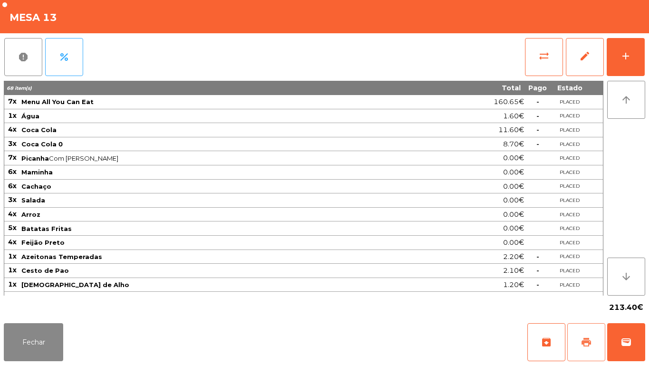
click at [580, 341] on button "print" at bounding box center [586, 342] width 38 height 38
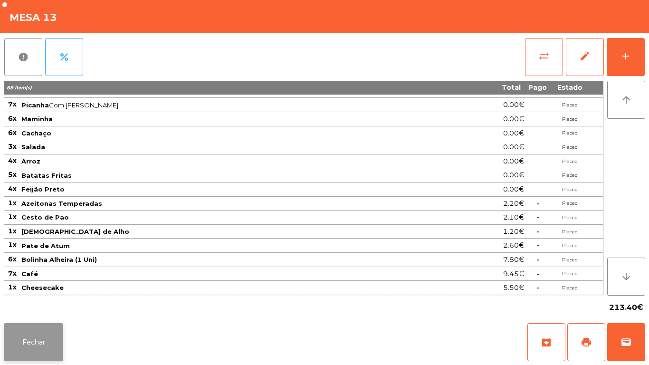
click at [32, 334] on button "Fechar" at bounding box center [33, 342] width 59 height 38
